Goal: Complete application form

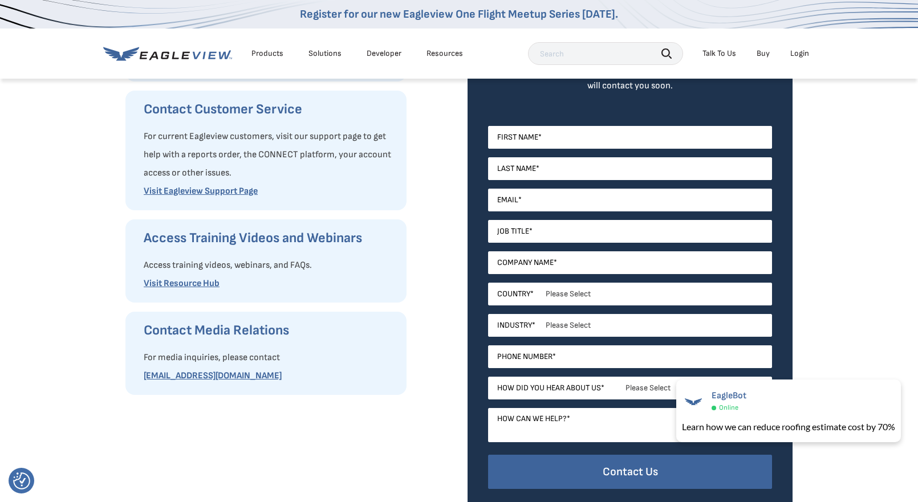
scroll to position [212, 0]
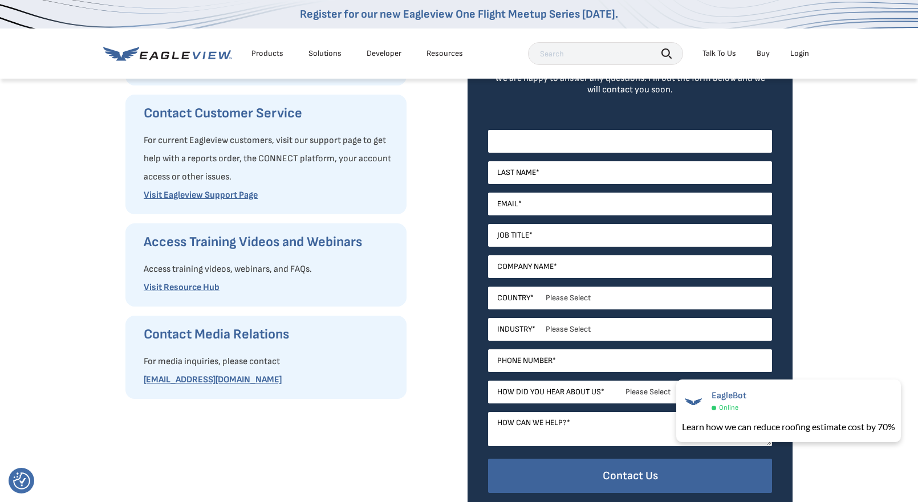
click at [566, 142] on input "First Name *" at bounding box center [630, 141] width 284 height 23
type input "Patti"
type input "ZIMNY"
type input "[EMAIL_ADDRESS][DOMAIN_NAME]"
type input "ProCare Solutions"
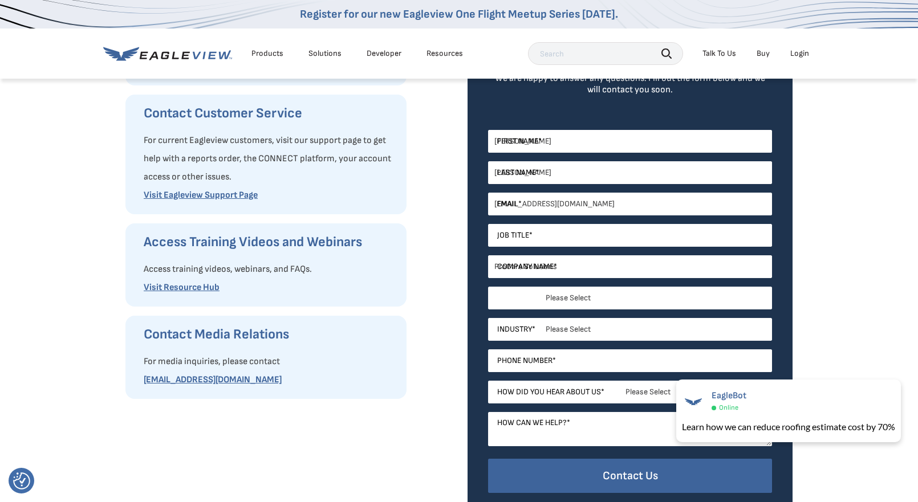
select select "[GEOGRAPHIC_DATA]"
type input "18882231119"
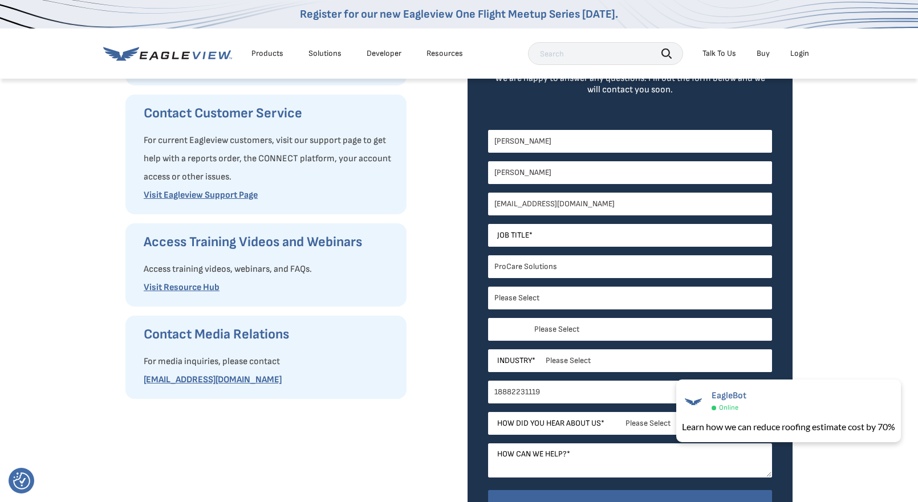
select select "Illinois"
click at [564, 238] on input "Job Title *" at bounding box center [630, 235] width 284 height 23
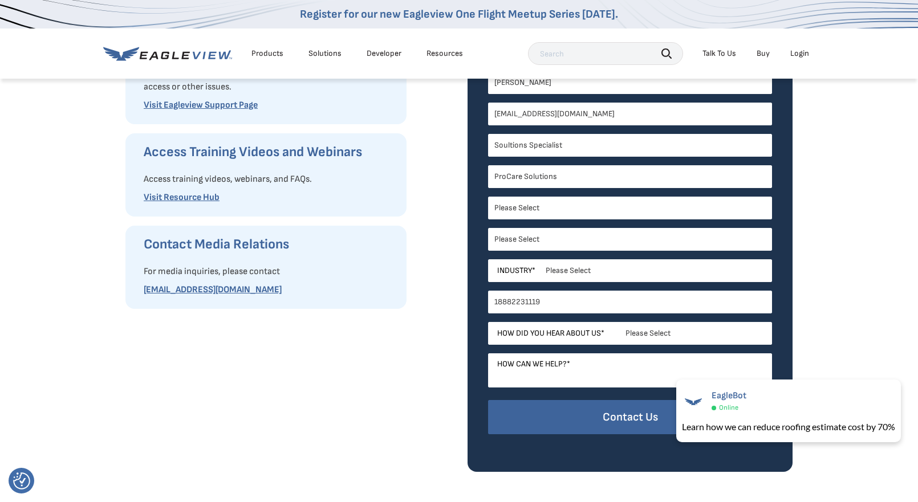
scroll to position [327, 0]
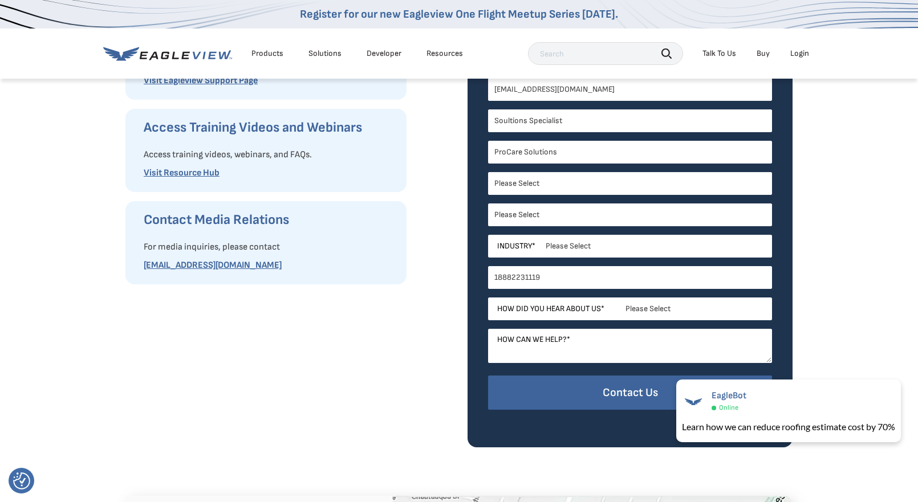
type input "Soultions Specialist"
click at [903, 202] on div "How Can We Help You? Request Product Information Fill out our request form to a…" at bounding box center [459, 99] width 918 height 697
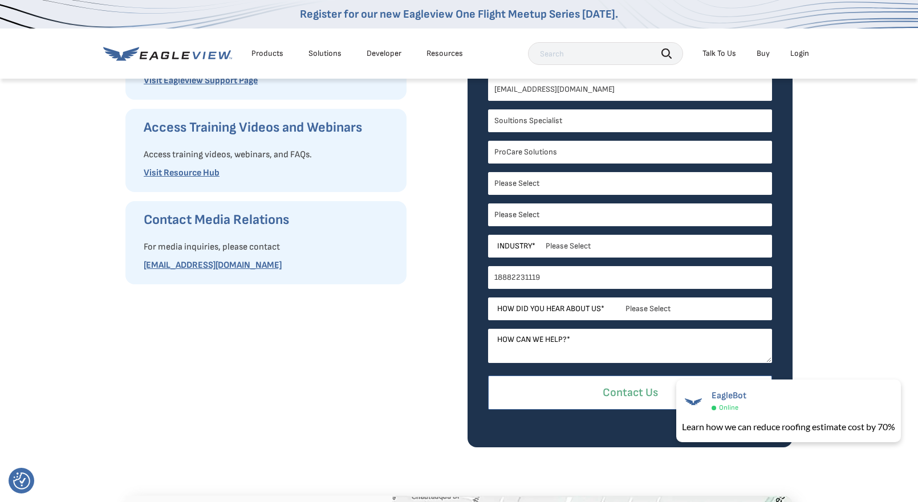
click at [650, 389] on input "Contact Us" at bounding box center [630, 393] width 284 height 35
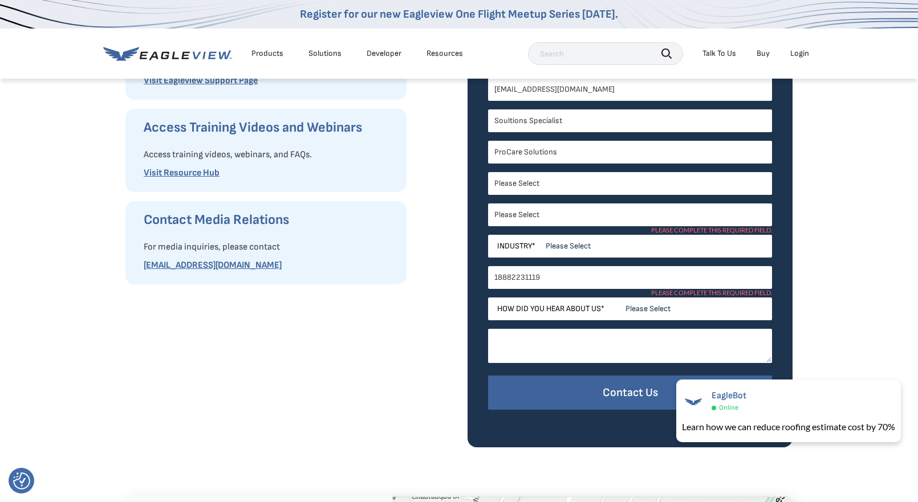
click at [638, 344] on textarea "How can we help? *" at bounding box center [630, 346] width 284 height 34
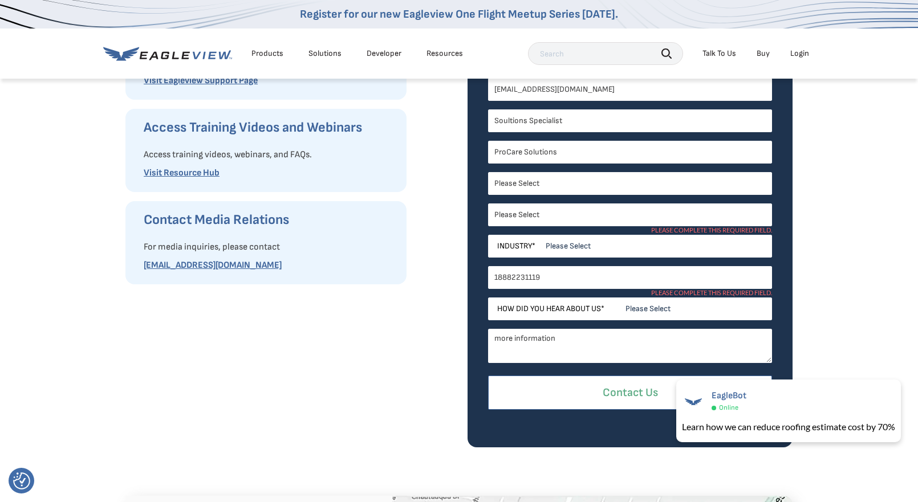
type textarea "more information"
click at [625, 392] on input "Contact Us" at bounding box center [630, 393] width 284 height 35
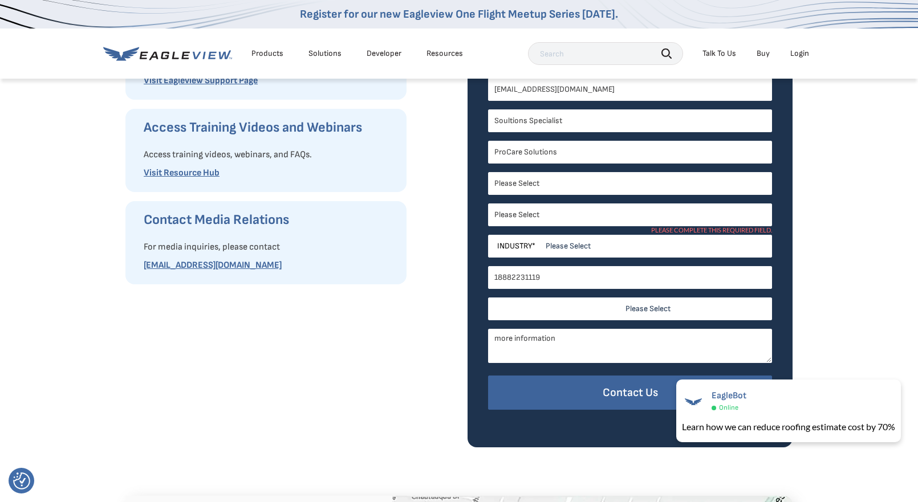
click at [651, 310] on select "Please Select Search Engine Social Media Word of Mouth Podcast Online Advertise…" at bounding box center [630, 309] width 284 height 23
select select "Search Engine"
click at [488, 298] on select "Please Select Search Engine Social Media Word of Mouth Podcast Online Advertise…" at bounding box center [630, 309] width 284 height 23
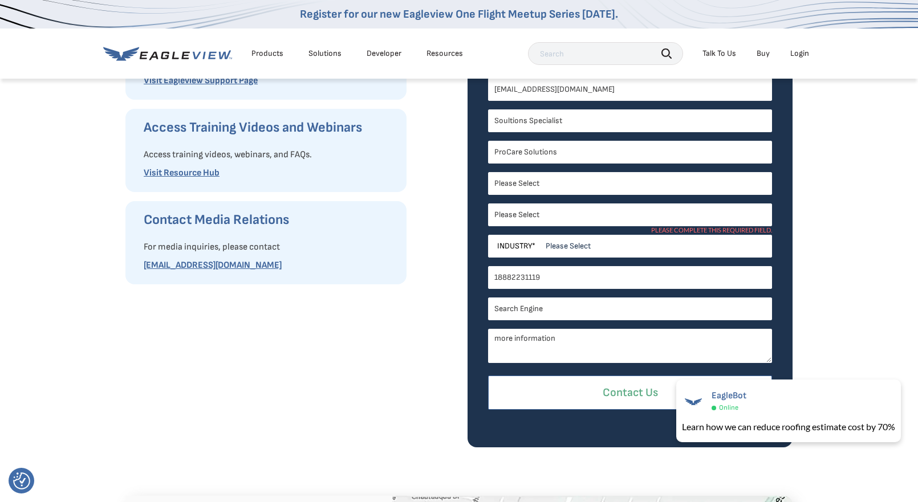
click at [564, 399] on input "Contact Us" at bounding box center [630, 393] width 284 height 35
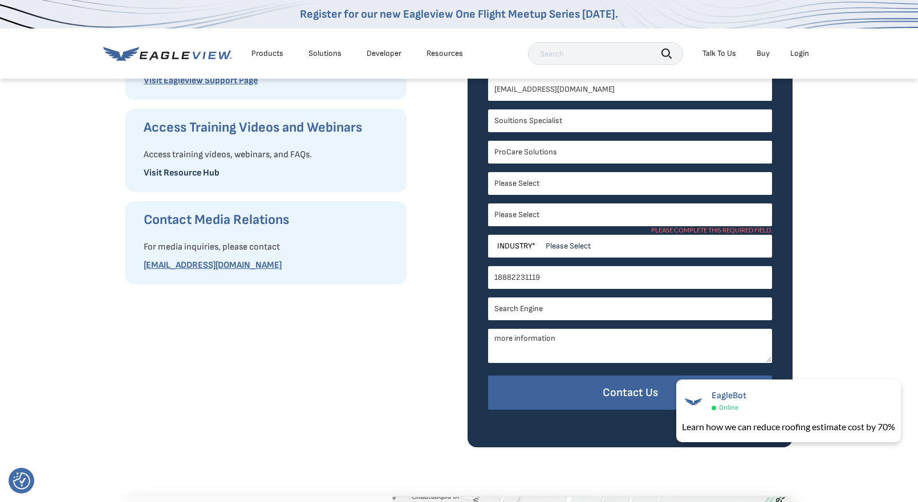
click at [192, 176] on link "Visit Resource Hub" at bounding box center [182, 173] width 76 height 11
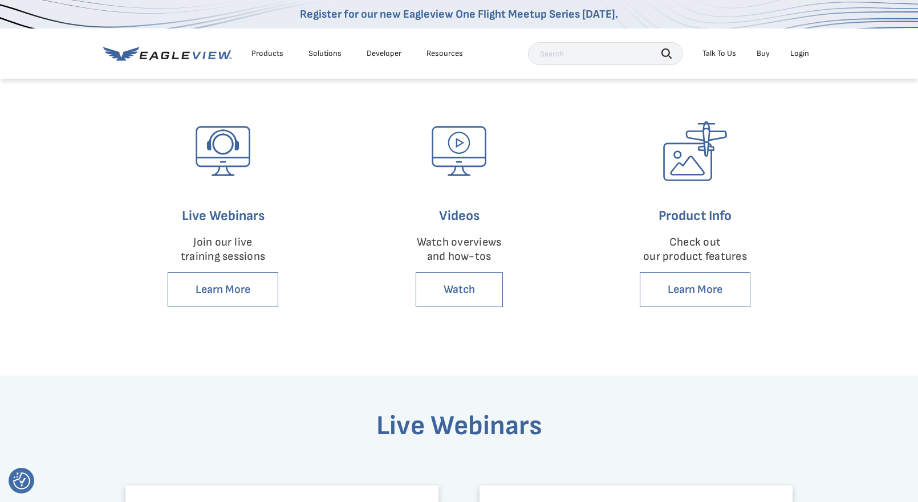
scroll to position [260, 0]
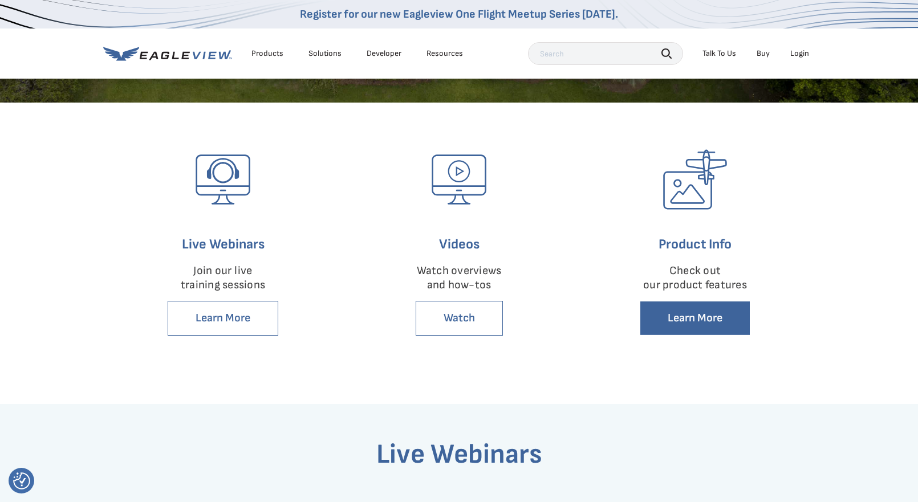
click at [698, 315] on link "Learn More" at bounding box center [695, 318] width 111 height 35
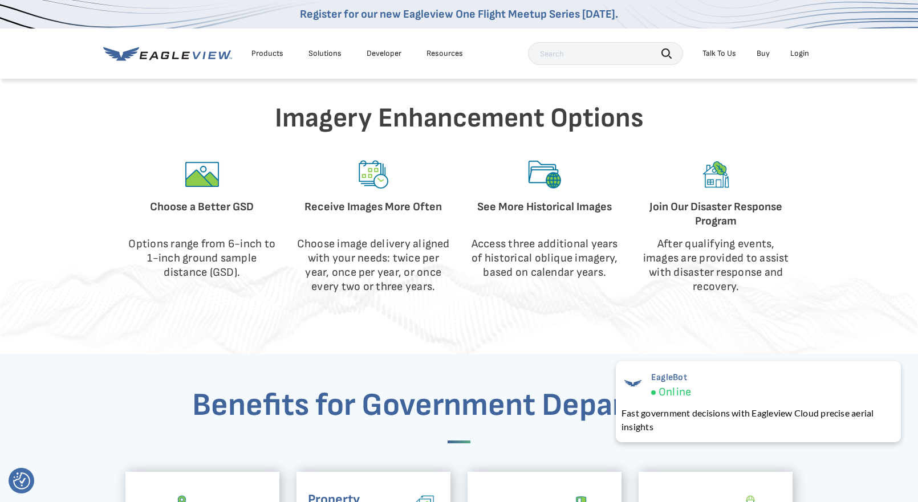
scroll to position [1360, 0]
